Goal: Task Accomplishment & Management: Complete application form

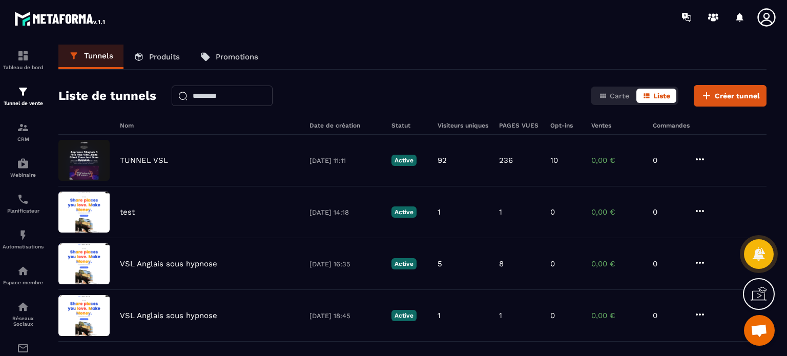
click at [176, 55] on p "Produits" at bounding box center [164, 56] width 31 height 9
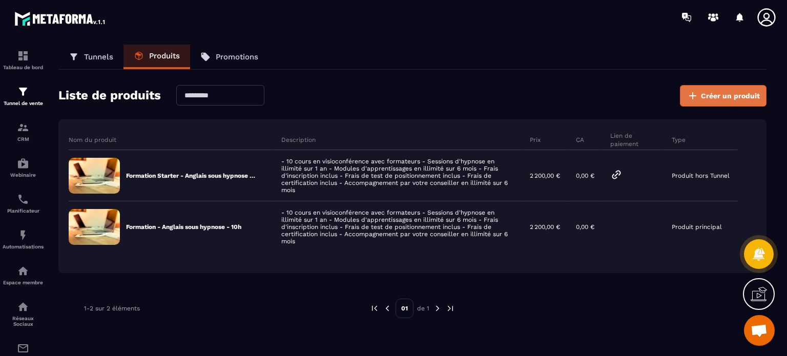
click at [719, 96] on span "Créer un produit" at bounding box center [730, 96] width 59 height 10
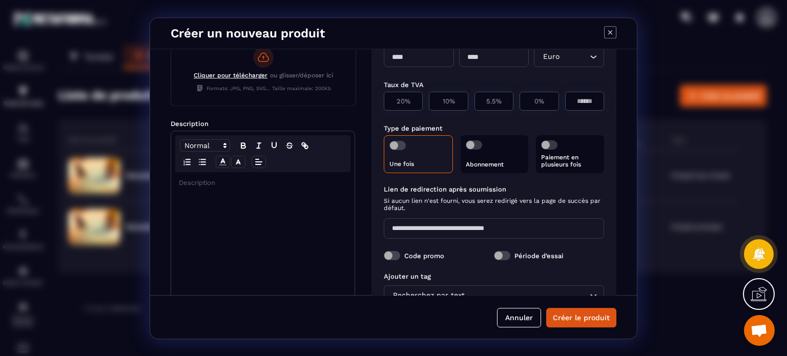
scroll to position [78, 0]
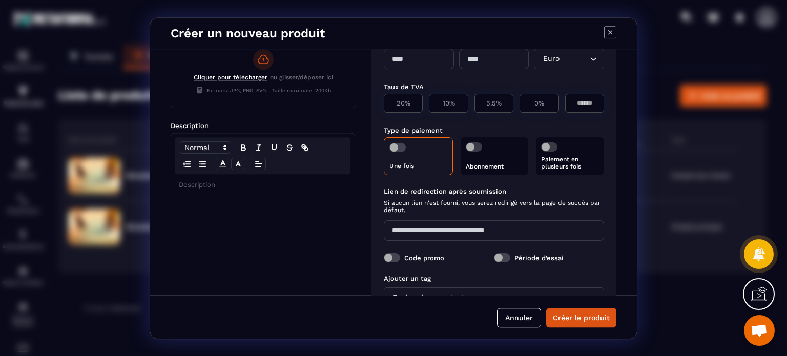
click at [547, 145] on span "Modal window" at bounding box center [549, 146] width 16 height 9
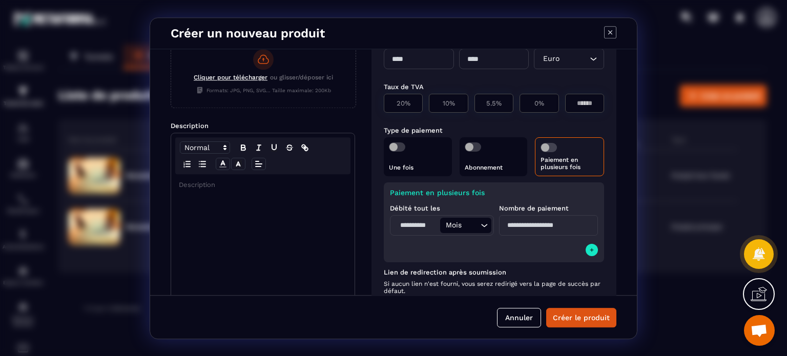
click at [412, 223] on input "Modal window" at bounding box center [416, 225] width 48 height 15
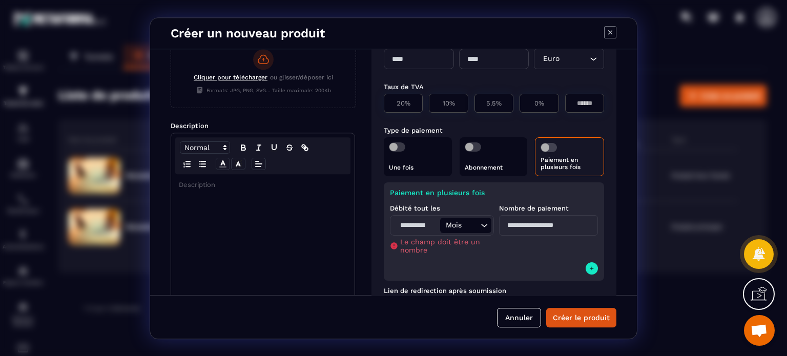
click at [543, 149] on span "Modal window" at bounding box center [549, 147] width 16 height 9
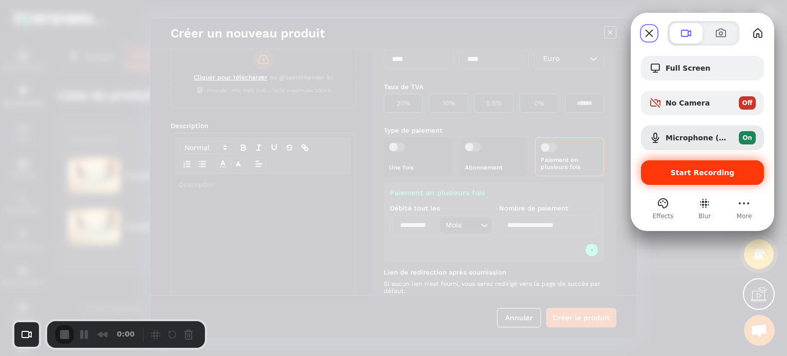
click at [705, 168] on div "Start Recording" at bounding box center [702, 172] width 123 height 25
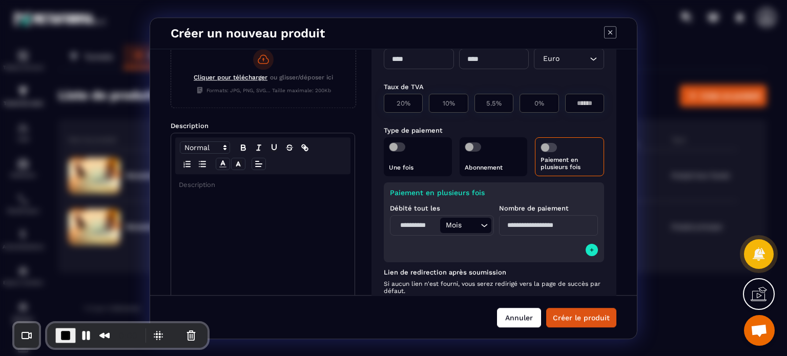
click at [521, 314] on button "Annuler" at bounding box center [519, 317] width 44 height 19
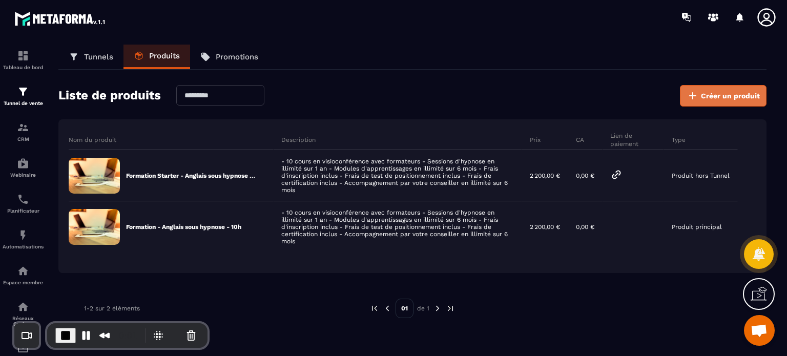
click at [705, 92] on span "Créer un produit" at bounding box center [730, 96] width 59 height 10
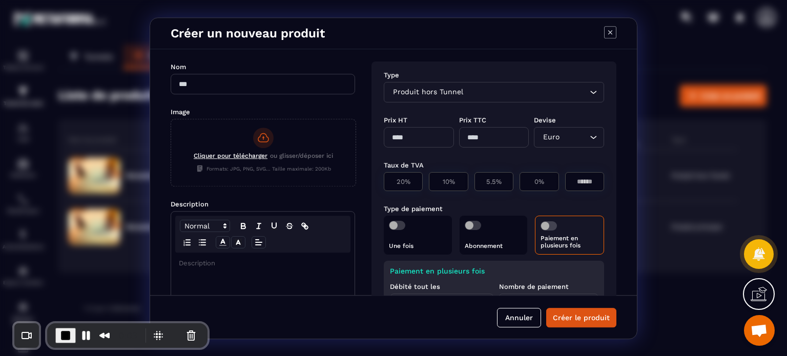
click at [549, 221] on div "Paiement en plusieurs fois" at bounding box center [569, 235] width 69 height 39
click at [543, 225] on span "Modal window" at bounding box center [549, 225] width 16 height 9
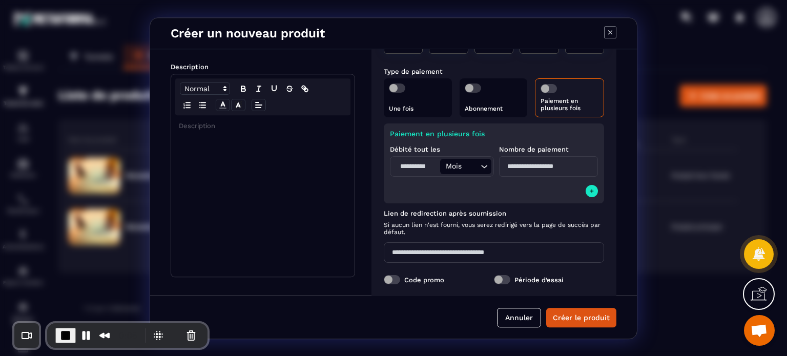
scroll to position [155, 0]
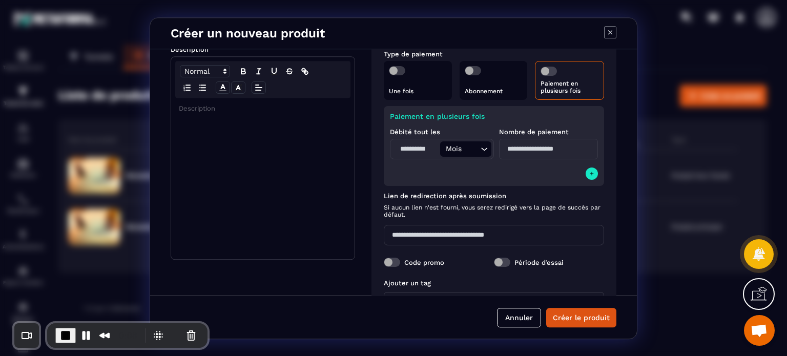
click at [414, 151] on input "Modal window" at bounding box center [416, 148] width 48 height 15
type input "*"
click at [465, 150] on input "Search for option" at bounding box center [471, 148] width 14 height 11
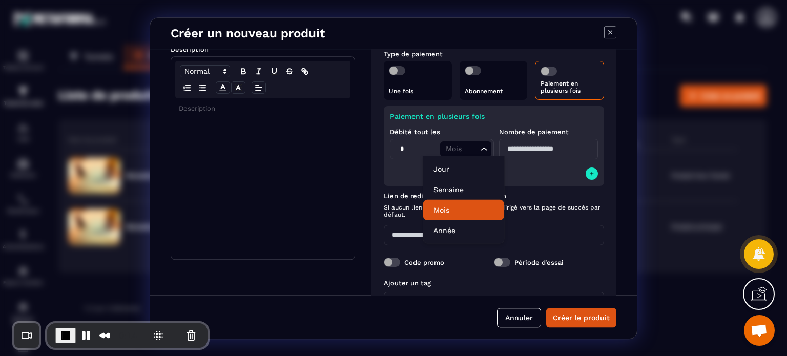
click at [447, 212] on p "Mois" at bounding box center [463, 210] width 60 height 10
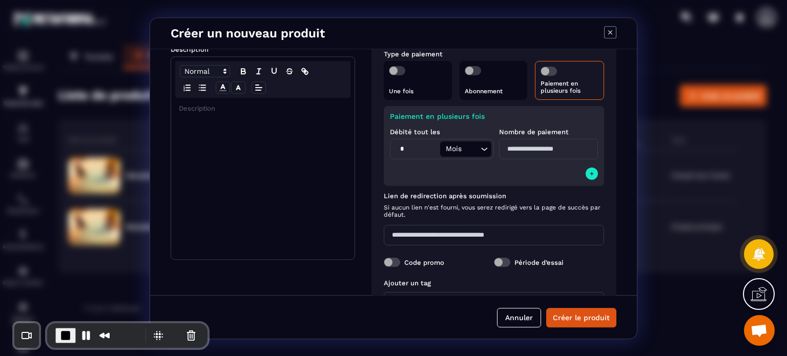
click at [531, 141] on input "Modal window" at bounding box center [548, 149] width 99 height 20
type input "*"
click at [495, 200] on div "Lien de redirection après soumission Si aucun lien n'est fourni, vous serez red…" at bounding box center [494, 207] width 220 height 30
click at [405, 148] on input "*" at bounding box center [416, 148] width 48 height 15
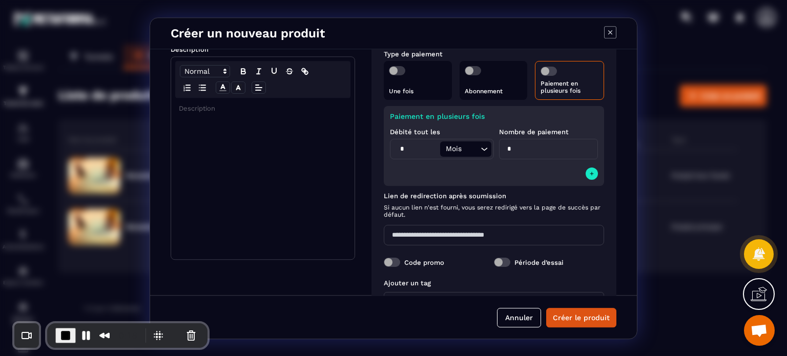
click at [405, 148] on input "*" at bounding box center [416, 148] width 48 height 15
click at [515, 146] on input "*" at bounding box center [548, 149] width 99 height 20
click at [490, 148] on div "* Mois Loading..." at bounding box center [442, 149] width 104 height 20
click at [479, 147] on icon "Search for option" at bounding box center [484, 149] width 10 height 10
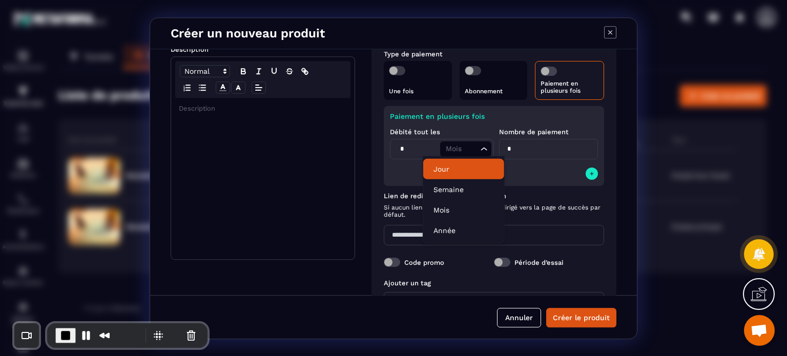
click at [447, 164] on p "Jour" at bounding box center [463, 169] width 60 height 10
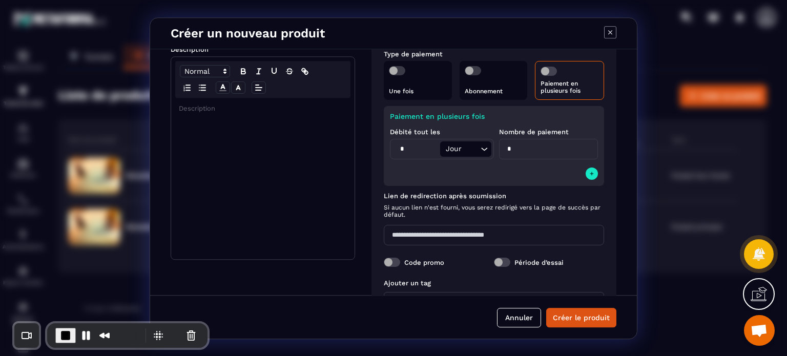
drag, startPoint x: 421, startPoint y: 148, endPoint x: 394, endPoint y: 154, distance: 28.0
click at [394, 154] on input "*" at bounding box center [416, 148] width 48 height 15
type input "**"
click at [426, 169] on div "Paiement en plusieurs fois Débité tout les ** Jour Loading... Nombre de paiemen…" at bounding box center [494, 146] width 220 height 80
click at [64, 331] on span "End Recording" at bounding box center [65, 335] width 12 height 12
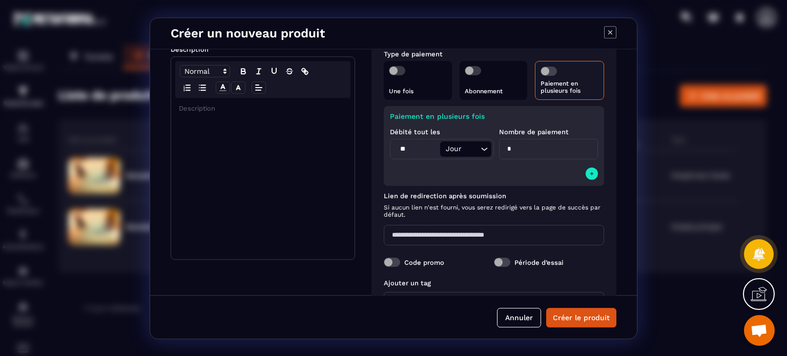
click at [605, 32] on icon "Modal window" at bounding box center [610, 32] width 12 height 12
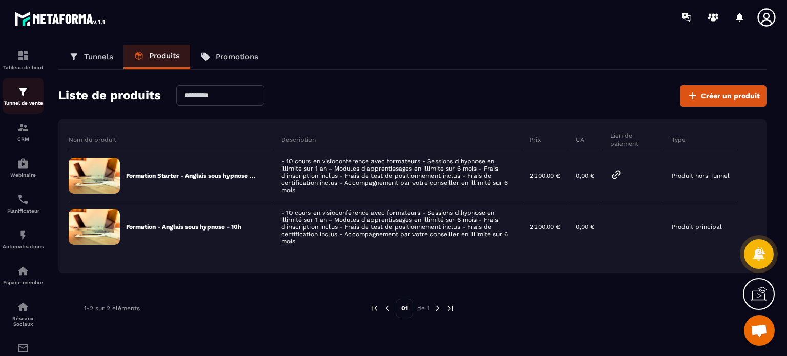
click at [34, 94] on div "Tunnel de vente" at bounding box center [23, 96] width 41 height 20
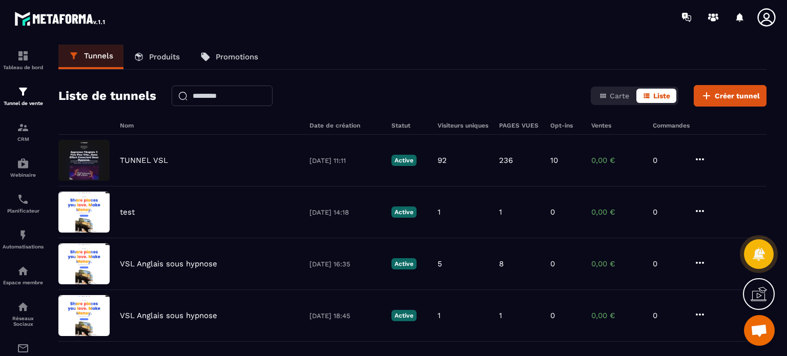
click at [760, 18] on icon at bounding box center [766, 17] width 20 height 20
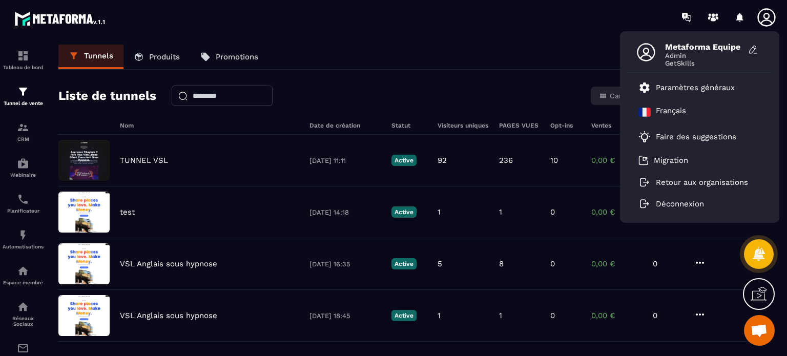
click at [437, 64] on div "Tunnels Produits Promotions" at bounding box center [412, 57] width 708 height 25
